Goal: Navigation & Orientation: Understand site structure

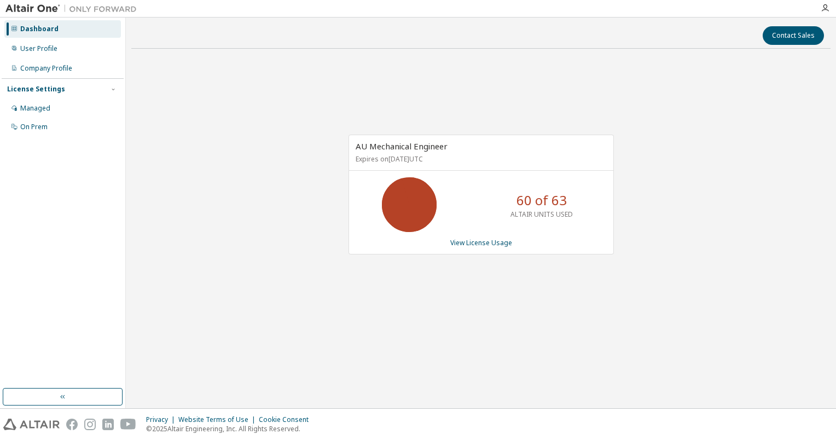
click at [784, 119] on div "AU Mechanical Engineer Expires on [DATE] UTC 60 of 63 ALTAIR UNITS USED View Li…" at bounding box center [481, 200] width 700 height 286
